Goal: Find specific page/section: Find specific page/section

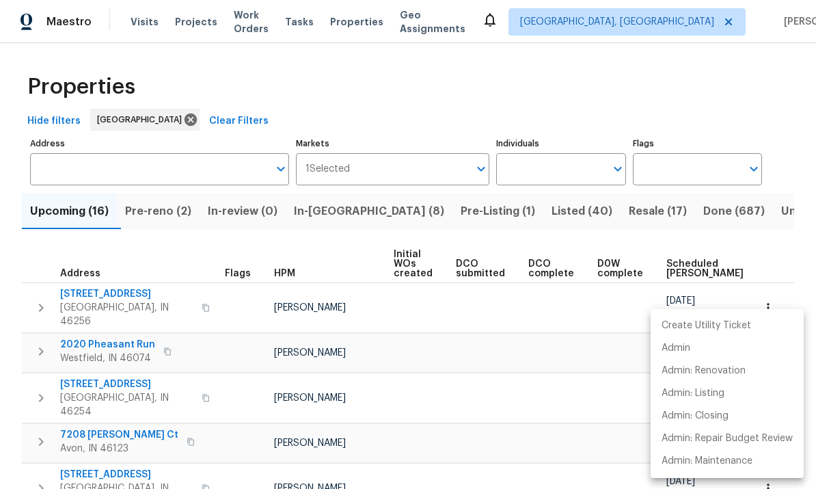
click at [319, 213] on div at bounding box center [408, 244] width 816 height 489
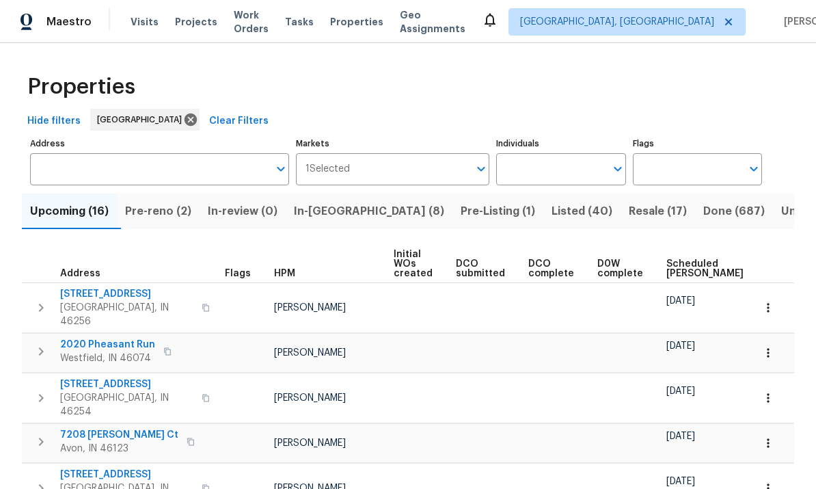
click at [337, 206] on span "In-[GEOGRAPHIC_DATA] (8)" at bounding box center [369, 211] width 150 height 19
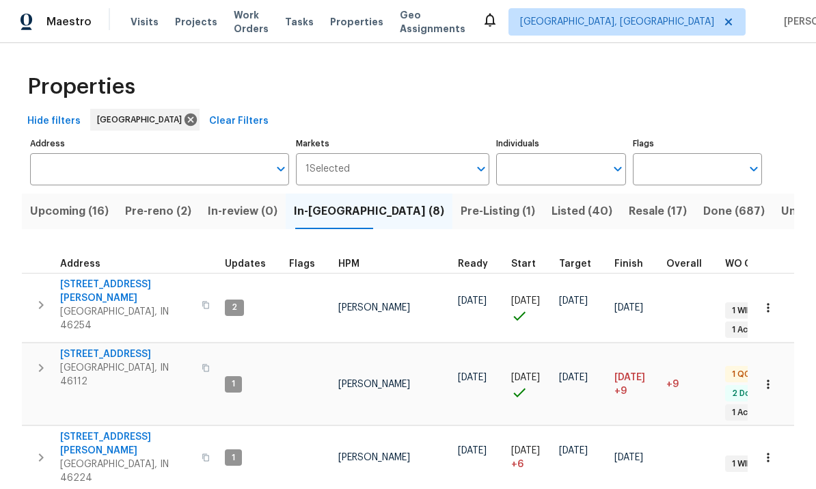
click at [770, 450] on icon "button" at bounding box center [768, 457] width 14 height 14
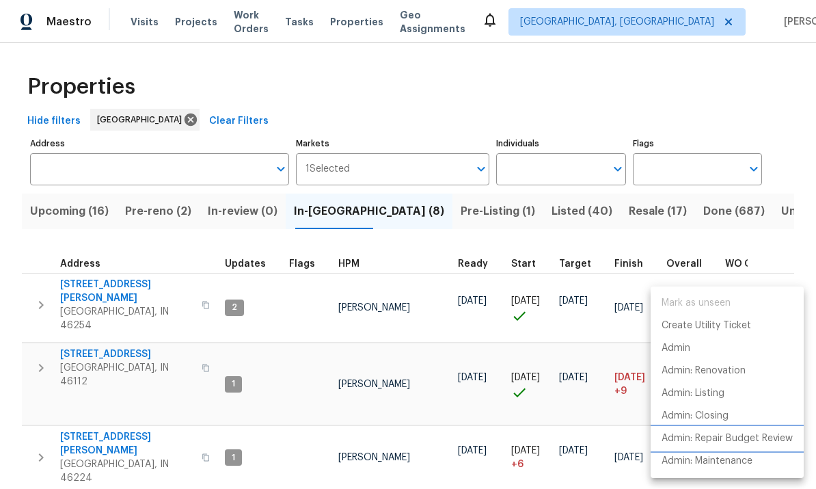
click at [760, 437] on p "Admin: Repair Budget Review" at bounding box center [726, 438] width 131 height 14
click at [107, 391] on div at bounding box center [408, 244] width 816 height 489
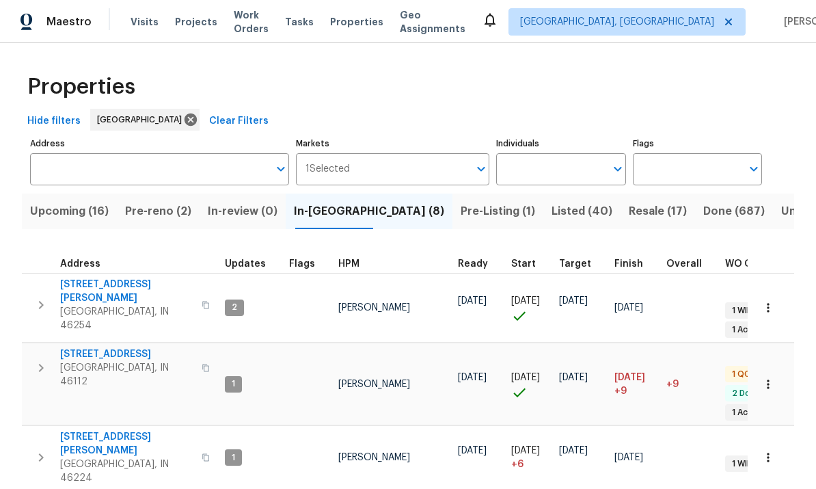
click at [107, 430] on span "3152 Allison Ave" at bounding box center [126, 443] width 133 height 27
